Goal: Use online tool/utility: Utilize a website feature to perform a specific function

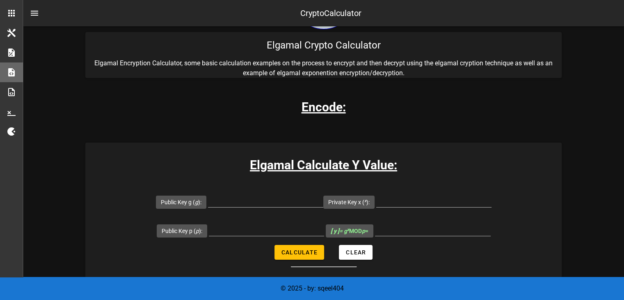
scroll to position [82, 0]
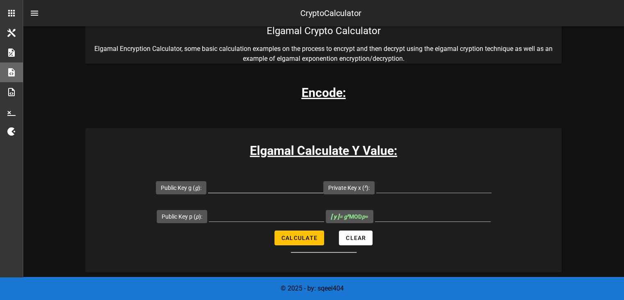
click at [257, 188] on input "Public Key g ( g ):" at bounding box center [265, 185] width 115 height 13
click at [273, 220] on div at bounding box center [266, 214] width 115 height 13
type input "29"
click at [237, 184] on input "Public Key g ( g ):" at bounding box center [265, 185] width 115 height 13
type input "5"
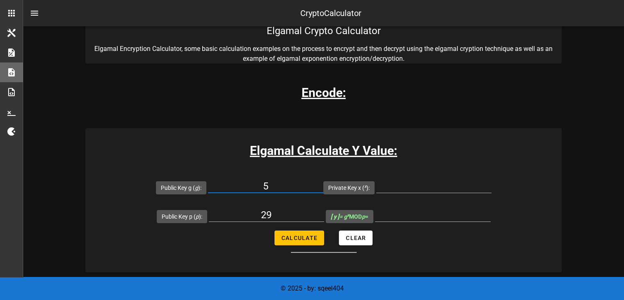
click at [501, 156] on h3 "Elgamal Calculate Y Value:" at bounding box center [323, 150] width 477 height 18
click at [413, 189] on input "Private Key x ( x ):" at bounding box center [433, 185] width 115 height 13
type input "6"
click at [413, 212] on input "[ y ] = g x MOD p =" at bounding box center [433, 214] width 116 height 13
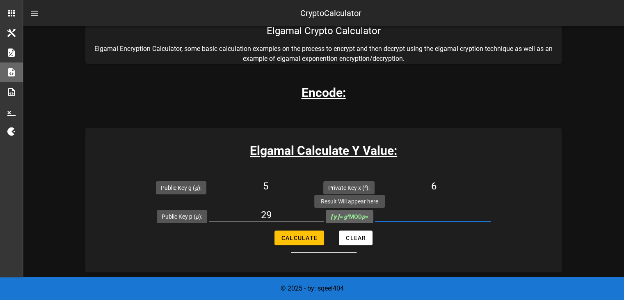
click at [373, 215] on span "[ y ] = g x MOD p =" at bounding box center [350, 216] width 48 height 13
drag, startPoint x: 373, startPoint y: 215, endPoint x: 494, endPoint y: 251, distance: 126.8
click at [494, 251] on form "Public Key g ( g ): 5 Private Key x ( x ): 6 Public Key p ( p ): 29 [ y ] = g x…" at bounding box center [323, 213] width 477 height 80
click at [421, 210] on input "[ y ] = g x MOD p =" at bounding box center [433, 214] width 116 height 13
drag, startPoint x: 438, startPoint y: 209, endPoint x: 438, endPoint y: 213, distance: 4.9
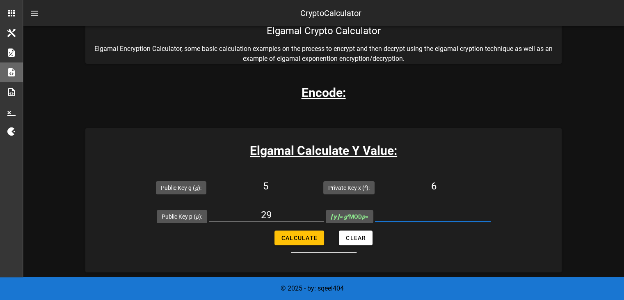
click at [438, 209] on input "[ y ] = g x MOD p =" at bounding box center [433, 214] width 116 height 13
click at [442, 212] on input "[ y ] = g x MOD p =" at bounding box center [433, 214] width 116 height 13
click at [390, 212] on input "[ y ] = g x MOD p =" at bounding box center [433, 214] width 116 height 13
click at [382, 211] on input "[ y ] = g x MOD p =" at bounding box center [433, 214] width 116 height 13
click at [362, 218] on span "[ y ] = g x MOD p =" at bounding box center [350, 216] width 38 height 7
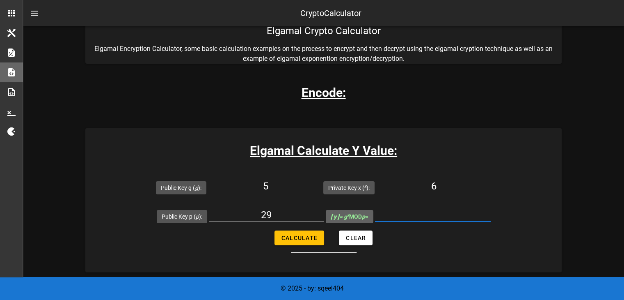
click at [375, 218] on input "[ y ] = g x MOD p =" at bounding box center [433, 214] width 116 height 13
click at [429, 212] on input "[ y ] = g x MOD p =" at bounding box center [433, 214] width 116 height 13
click at [428, 213] on input "[ y ] = g x MOD p =" at bounding box center [433, 214] width 116 height 13
click at [427, 214] on input "[ y ] = g x MOD p =" at bounding box center [433, 214] width 116 height 13
click at [424, 216] on input "[ y ] = g x MOD p =" at bounding box center [433, 214] width 116 height 13
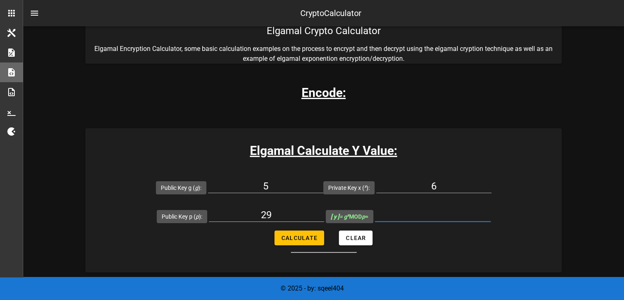
click at [423, 216] on input "[ y ] = g x MOD p =" at bounding box center [433, 214] width 116 height 13
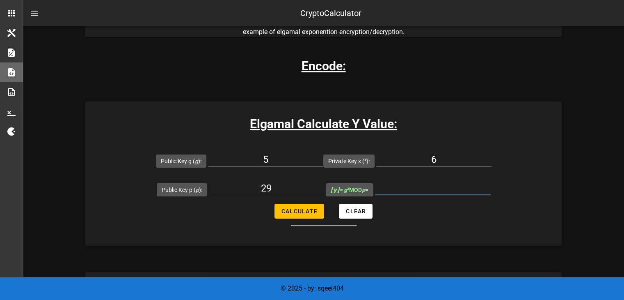
scroll to position [123, 0]
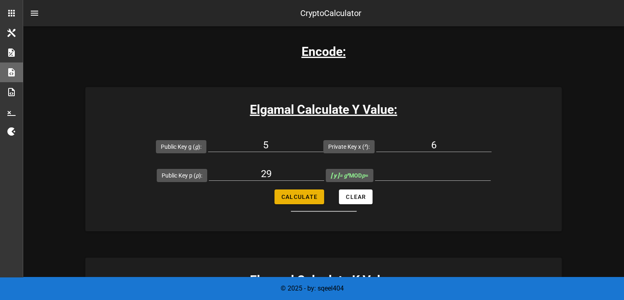
click at [295, 204] on form "Public Key g ( g ): 5 Private Key x ( x ): 6 Public Key p ( p ): 29 [ y ] = g x…" at bounding box center [323, 172] width 477 height 80
click at [298, 198] on span "Calculate" at bounding box center [299, 196] width 37 height 7
type input "23"
click at [441, 175] on input "23" at bounding box center [433, 173] width 116 height 13
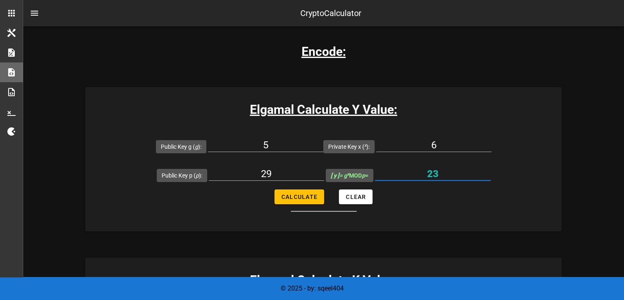
click at [442, 171] on input "23" at bounding box center [433, 173] width 116 height 13
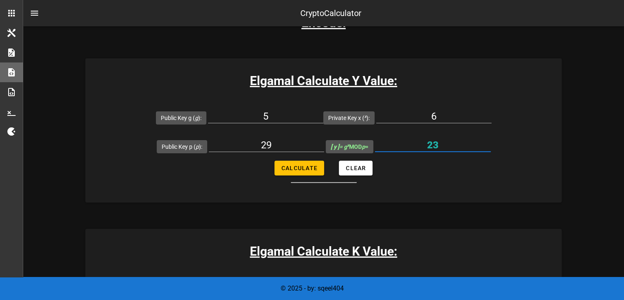
scroll to position [228, 0]
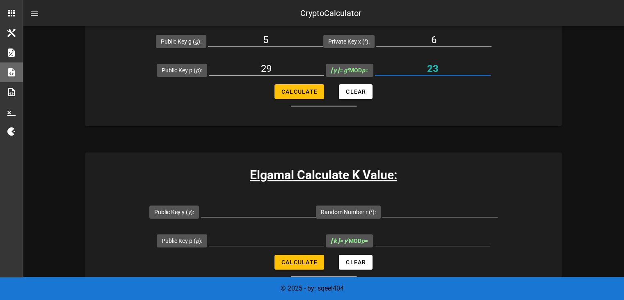
click at [248, 207] on input "Public Key y ( y ):" at bounding box center [258, 210] width 115 height 13
type input "5"
click at [275, 241] on input "Public Key p ( p ):" at bounding box center [266, 238] width 115 height 13
type input "29"
click at [396, 211] on input "Random Number r ( r ):" at bounding box center [440, 210] width 115 height 13
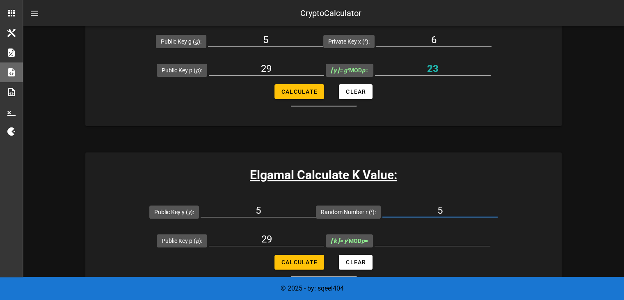
type input "5"
click at [319, 257] on button "Calculate" at bounding box center [300, 262] width 50 height 15
type input "22"
drag, startPoint x: 452, startPoint y: 236, endPoint x: 425, endPoint y: 241, distance: 26.7
click at [425, 241] on input "22" at bounding box center [433, 238] width 116 height 13
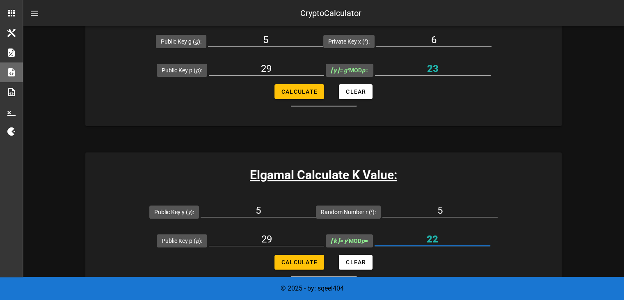
click at [425, 241] on input "22" at bounding box center [433, 238] width 116 height 13
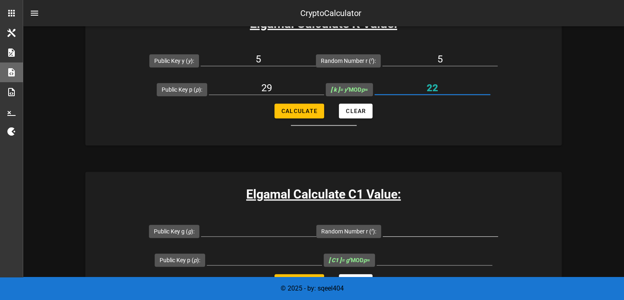
scroll to position [392, 0]
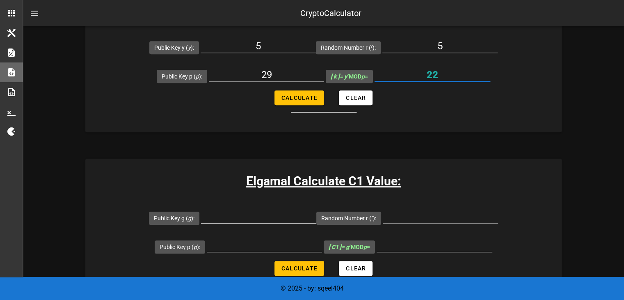
click at [264, 218] on input "Public Key g ( g ):" at bounding box center [258, 216] width 115 height 13
type input "5"
click at [266, 248] on input "Public Key p ( p ):" at bounding box center [264, 245] width 115 height 13
type input "29"
click at [413, 217] on input "Random Number r ( r ):" at bounding box center [440, 216] width 115 height 13
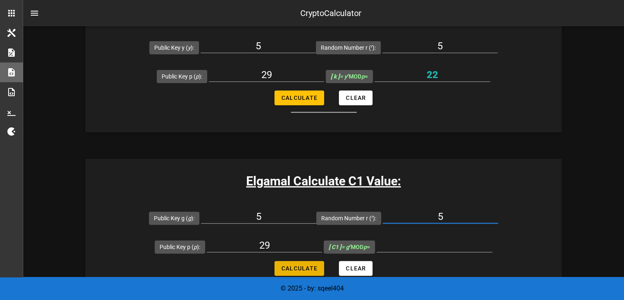
type input "5"
click at [305, 273] on button "Calculate" at bounding box center [300, 268] width 50 height 15
type input "22"
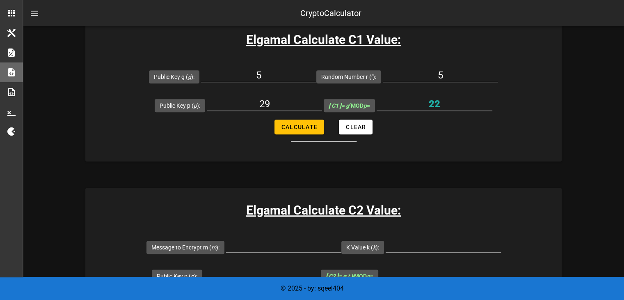
scroll to position [557, 0]
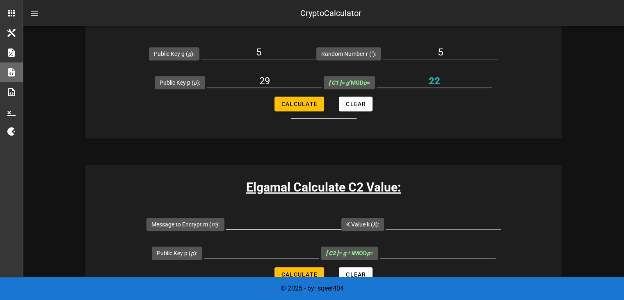
click at [303, 223] on input "Message to Encrypt m ( m ):" at bounding box center [283, 222] width 115 height 13
type input "5"
click at [279, 256] on div at bounding box center [261, 251] width 115 height 13
type input "29"
click at [407, 225] on input "K Value k ( k ):" at bounding box center [443, 222] width 115 height 13
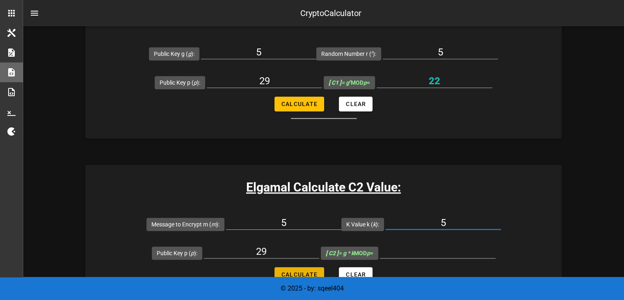
type input "5"
click at [315, 273] on span "Calculate" at bounding box center [299, 274] width 37 height 7
type input "25"
click at [518, 119] on div "Elgamal Calculate C1 Value: Public Key g ( g ): 5 Random Number r ( r ): 5 Publ…" at bounding box center [323, 66] width 477 height 144
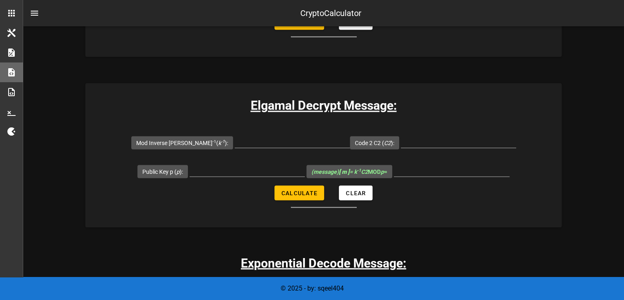
scroll to position [1452, 0]
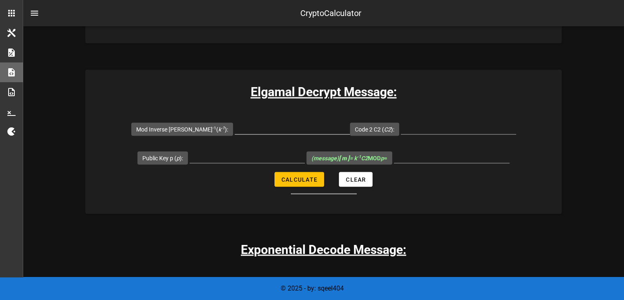
click at [261, 128] on input "Mod Inverse K k -1 ( k -1 ):" at bounding box center [292, 127] width 115 height 13
type input "6"
type input "7"
click at [443, 128] on input "Code 2 C2 ( C2 ):" at bounding box center [458, 127] width 115 height 13
type input "25"
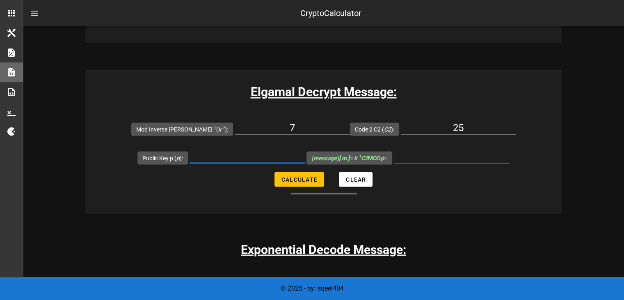
click at [231, 161] on div at bounding box center [247, 155] width 115 height 13
type input "22"
click at [299, 178] on span "Calculate" at bounding box center [299, 179] width 37 height 7
type input "21"
click at [458, 156] on input "21" at bounding box center [452, 155] width 116 height 13
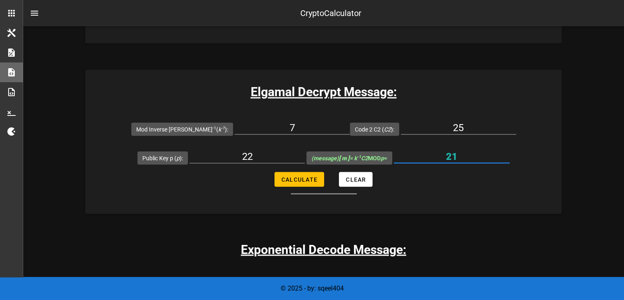
click at [458, 156] on input "21" at bounding box center [452, 155] width 116 height 13
click at [455, 156] on input "21" at bounding box center [452, 155] width 116 height 13
click at [451, 156] on input "21" at bounding box center [452, 155] width 116 height 13
click at [439, 161] on div "21" at bounding box center [452, 155] width 116 height 13
click at [265, 154] on input "22" at bounding box center [247, 155] width 115 height 13
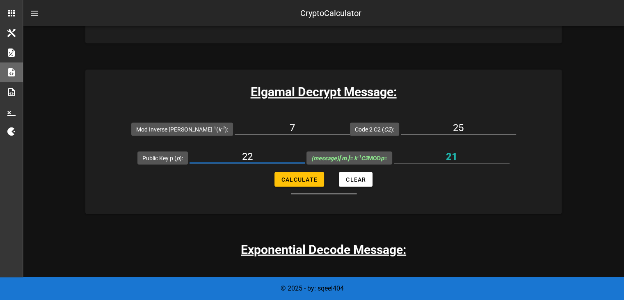
click at [265, 154] on input "22" at bounding box center [247, 155] width 115 height 13
type input "29"
click at [297, 178] on span "Calculate" at bounding box center [299, 179] width 37 height 7
type input "1"
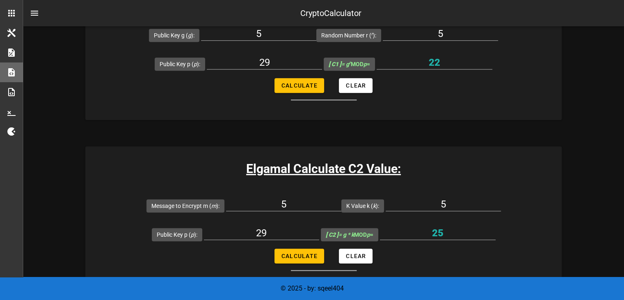
scroll to position [589, 0]
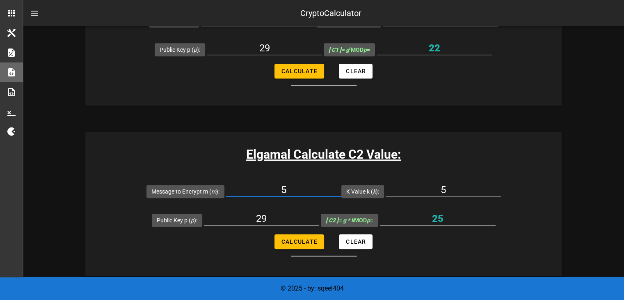
click at [293, 186] on input "5" at bounding box center [283, 189] width 115 height 13
type input "5"
type input "7"
click at [455, 188] on input "5" at bounding box center [443, 189] width 115 height 13
type input "7"
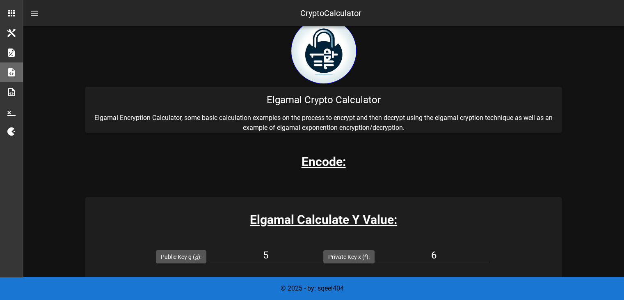
scroll to position [0, 0]
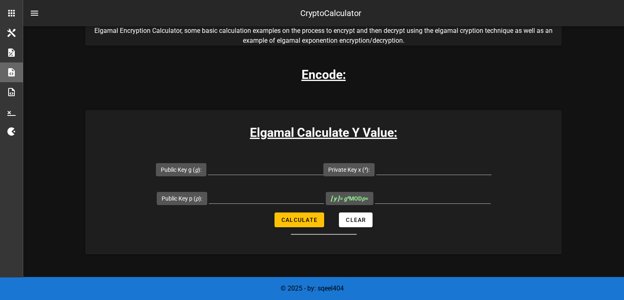
scroll to position [123, 0]
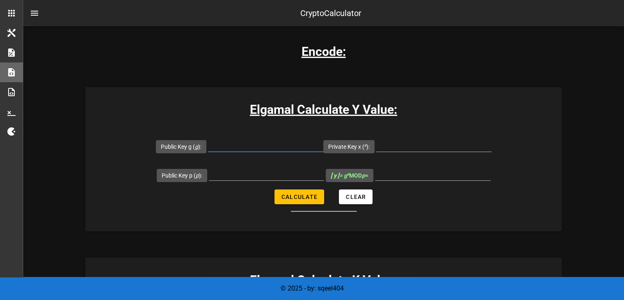
click at [256, 144] on input "Public Key g ( g ):" at bounding box center [265, 144] width 115 height 13
type input "5"
click at [267, 167] on input "Public Key p ( p ):" at bounding box center [266, 173] width 115 height 13
type input "29"
click at [467, 115] on h3 "Elgamal Calculate Y Value:" at bounding box center [323, 109] width 477 height 18
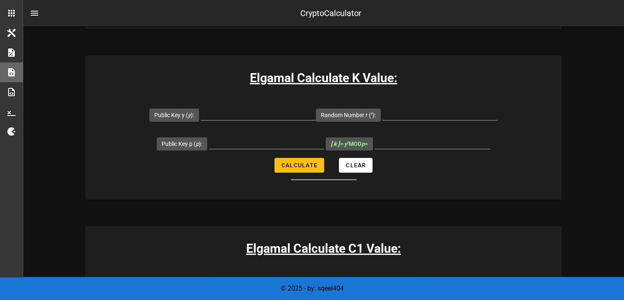
scroll to position [328, 0]
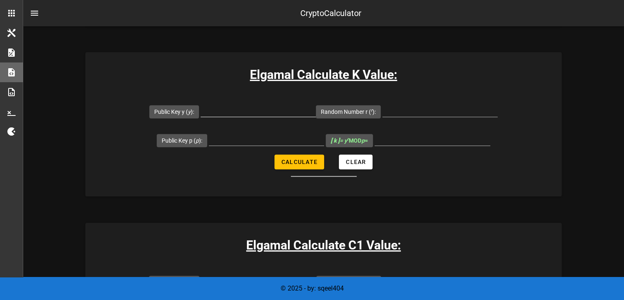
click at [263, 115] on input "Public Key y ( y ):" at bounding box center [258, 109] width 115 height 13
type input "29"
click at [268, 139] on input "Public Key p ( p ):" at bounding box center [266, 138] width 115 height 13
type input "5"
click at [432, 110] on input "Random Number r ( r ):" at bounding box center [440, 109] width 115 height 13
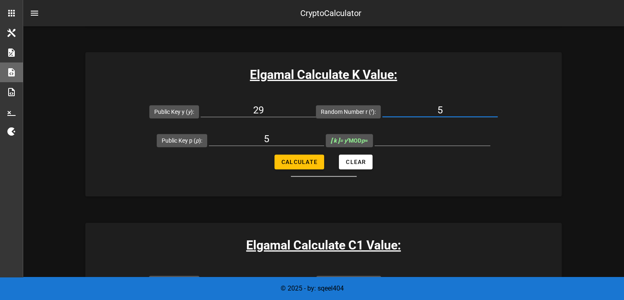
type input "5"
click at [280, 142] on input "5" at bounding box center [266, 138] width 115 height 13
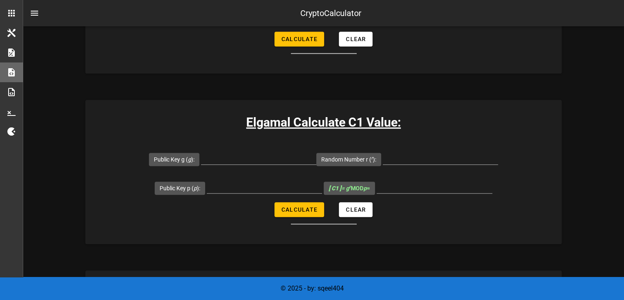
scroll to position [452, 0]
click at [250, 157] on input "Public Key g ( g ):" at bounding box center [258, 157] width 115 height 13
type input "5"
click at [261, 197] on div at bounding box center [264, 199] width 115 height 6
click at [261, 183] on input "Public Key p ( p ):" at bounding box center [264, 185] width 115 height 13
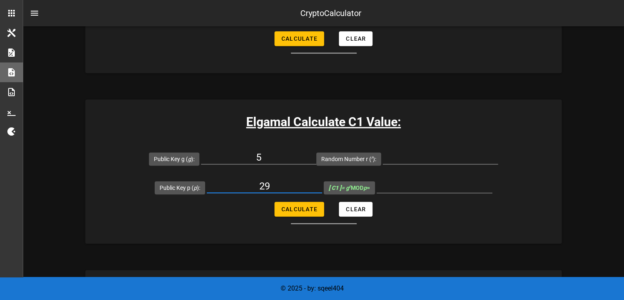
type input "29"
click at [409, 156] on input "Random Number r ( r ):" at bounding box center [440, 157] width 115 height 13
type input "5"
click at [304, 211] on span "Calculate" at bounding box center [299, 209] width 37 height 7
type input "22"
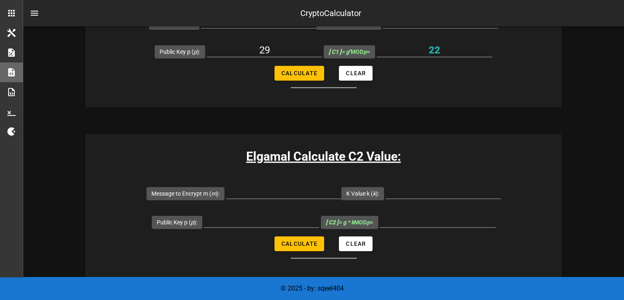
scroll to position [616, 0]
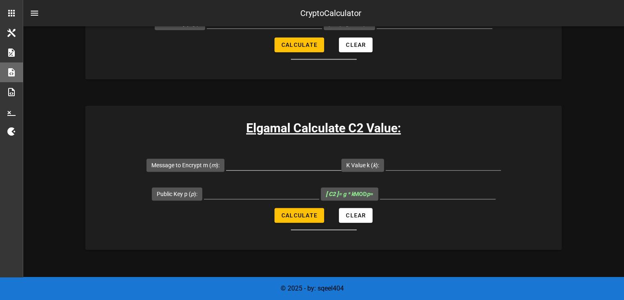
click at [258, 159] on input "Message to Encrypt m ( m ):" at bounding box center [283, 163] width 115 height 13
type input "7"
click at [277, 188] on input "Public Key p ( p ):" at bounding box center [261, 192] width 115 height 13
type input "29"
click at [411, 166] on input "K Value k ( k ):" at bounding box center [443, 163] width 115 height 13
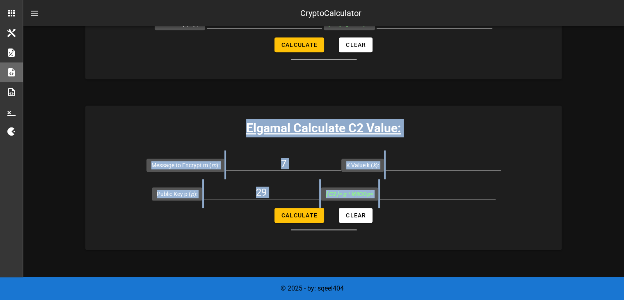
drag, startPoint x: 245, startPoint y: 125, endPoint x: 423, endPoint y: 206, distance: 195.1
click at [423, 206] on div "Elgamal Calculate C2 Value: Message to Encrypt m ( m ): 7 K Value k ( k ): Publ…" at bounding box center [323, 177] width 477 height 144
copy div "Elgamal Calculate C2 Value: Message to Encrypt m ( m ): K Value k ( k ): Public…"
click at [445, 165] on input "K Value k ( k ):" at bounding box center [443, 163] width 115 height 13
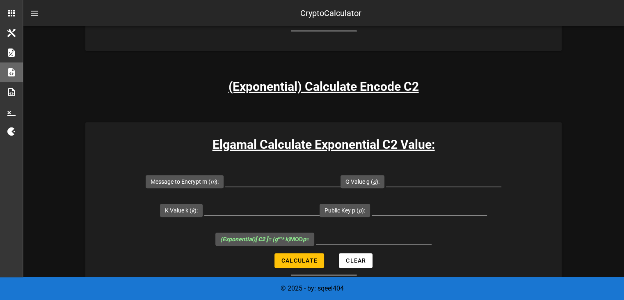
scroll to position [862, 0]
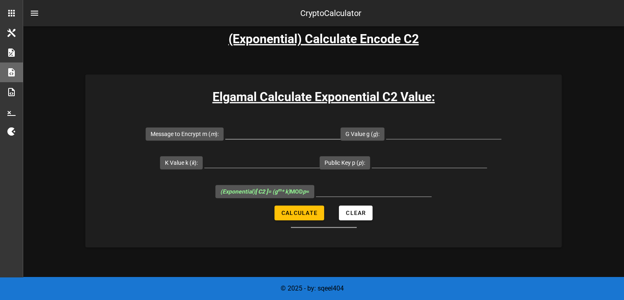
click at [266, 129] on input "Message to Encrypt m ( m ):" at bounding box center [282, 132] width 115 height 13
type input "7"
click at [435, 135] on input "G Value g ( g ):" at bounding box center [443, 132] width 115 height 13
type input "6"
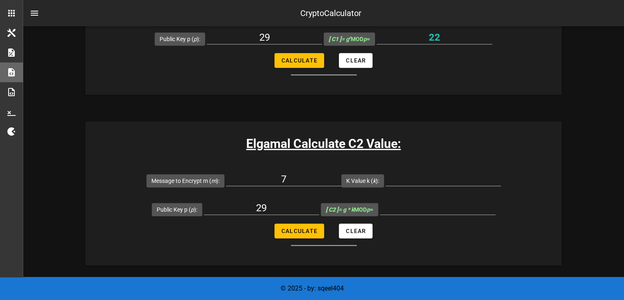
scroll to position [616, 0]
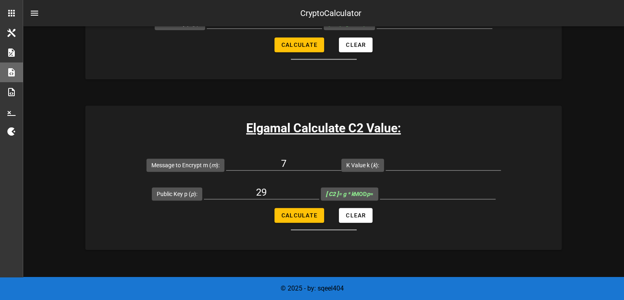
type input "5"
click at [310, 160] on input "7" at bounding box center [283, 163] width 115 height 13
click at [431, 158] on input "K Value k ( k ):" at bounding box center [443, 163] width 115 height 13
type input "5"
click at [318, 218] on button "Calculate" at bounding box center [300, 215] width 50 height 15
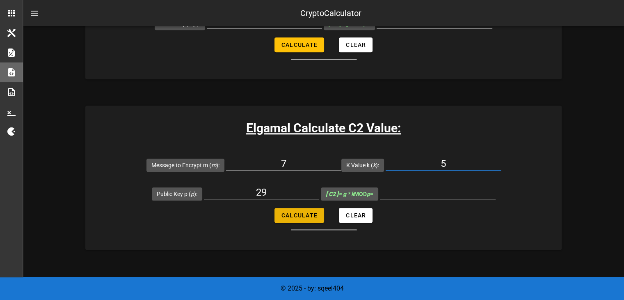
type input "6"
